Goal: Task Accomplishment & Management: Use online tool/utility

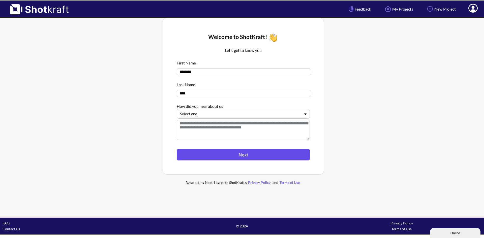
click at [259, 157] on button "Next" at bounding box center [243, 154] width 133 height 11
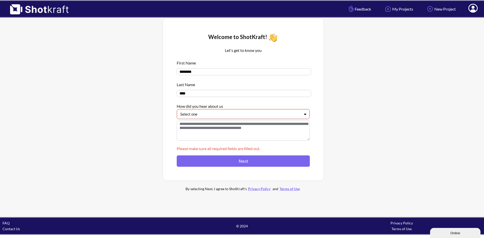
click at [307, 116] on icon at bounding box center [305, 114] width 7 height 4
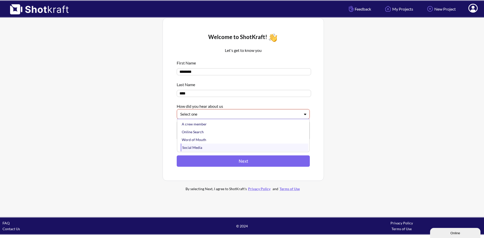
click at [235, 147] on div "Social Media" at bounding box center [245, 148] width 128 height 8
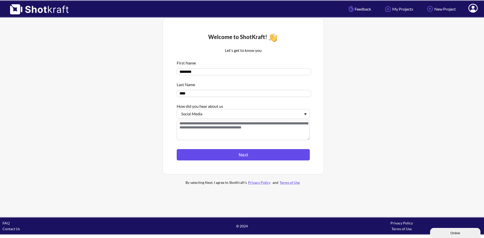
click at [242, 156] on button "Next" at bounding box center [243, 154] width 133 height 11
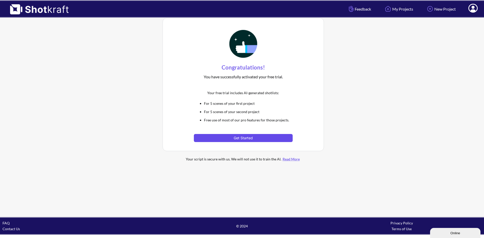
click at [258, 142] on button "Get Started" at bounding box center [243, 138] width 99 height 8
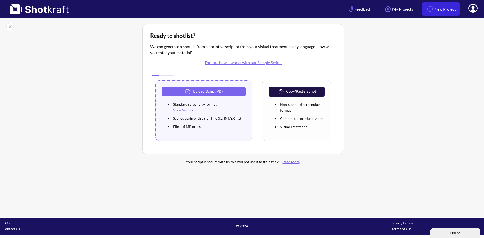
click at [441, 11] on link "New Project" at bounding box center [441, 8] width 38 height 13
